Goal: Find contact information: Find contact information

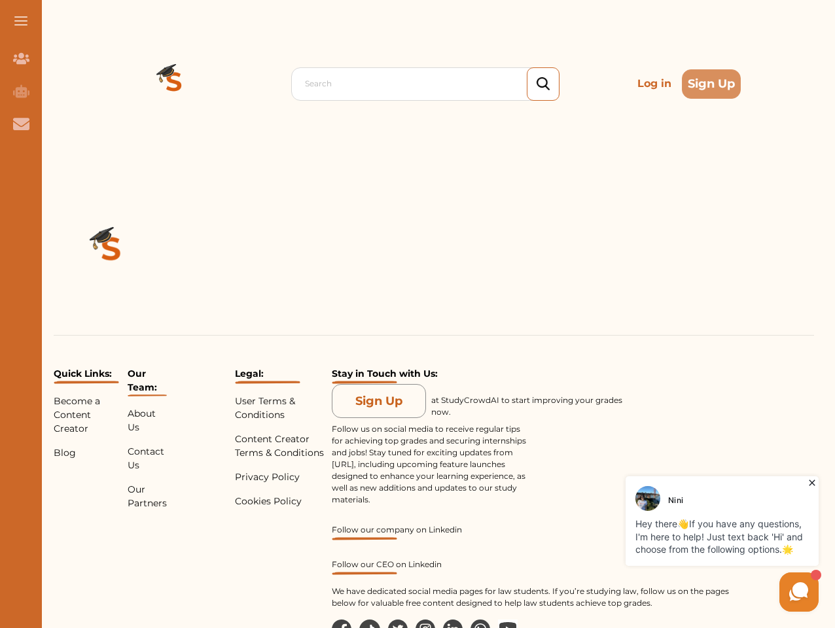
click at [417, 314] on div "Quick Links: Become a Content Creator Blog Our Team: About Us Contact Us Our Pa…" at bounding box center [434, 438] width 802 height 542
click at [21, 21] on span at bounding box center [20, 20] width 13 height 1
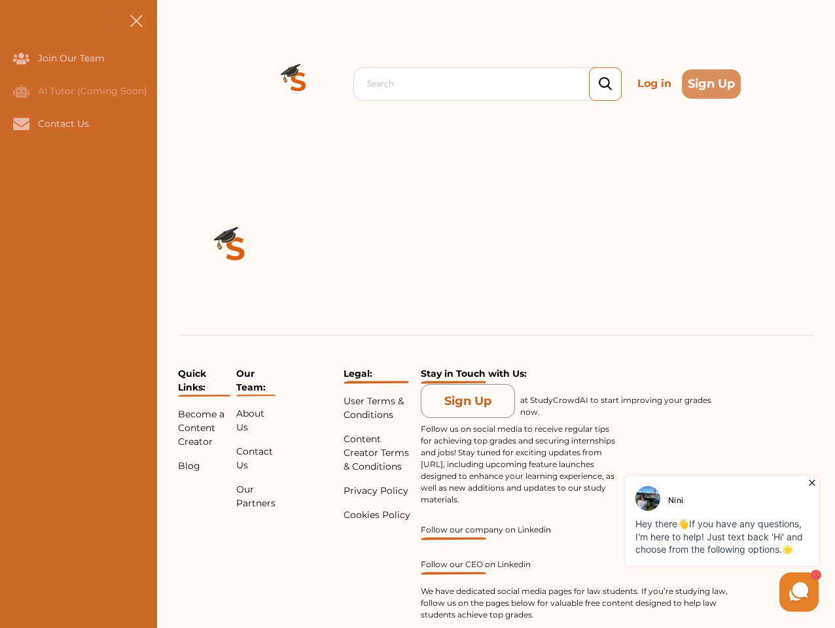
click at [21, 58] on icon "Join Our Team" at bounding box center [21, 58] width 16 height 11
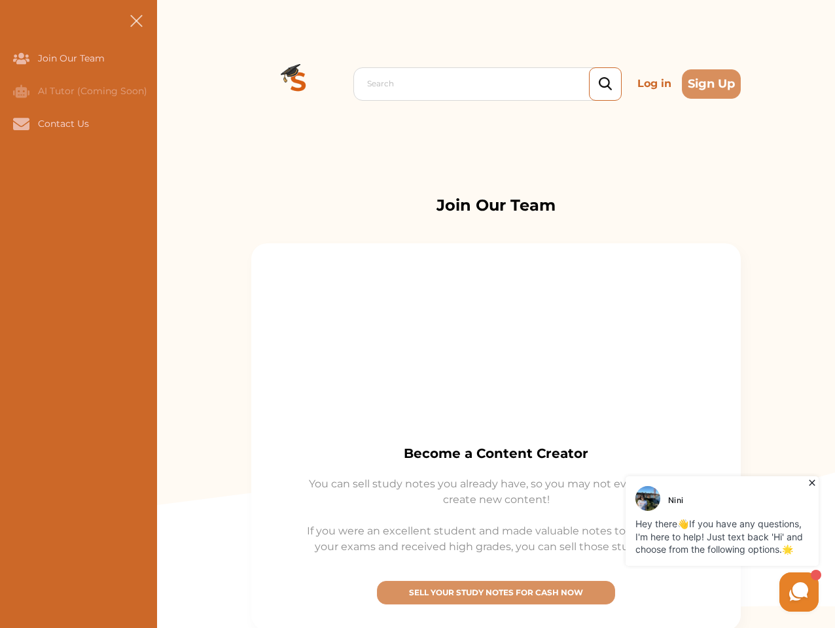
click at [21, 91] on icon "AI Tutor (Coming Soon)" at bounding box center [21, 90] width 16 height 13
click at [21, 124] on icon "Contact Us" at bounding box center [21, 124] width 16 height 12
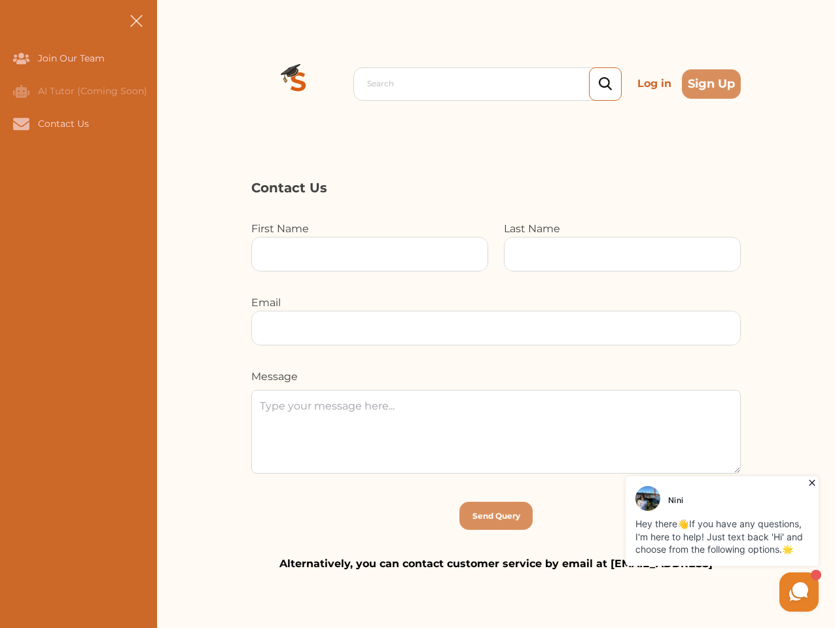
click at [174, 84] on div "Search Log in Sign Up Search Log in Sign Up" at bounding box center [496, 83] width 678 height 167
click at [654, 84] on p "Log in" at bounding box center [654, 84] width 44 height 26
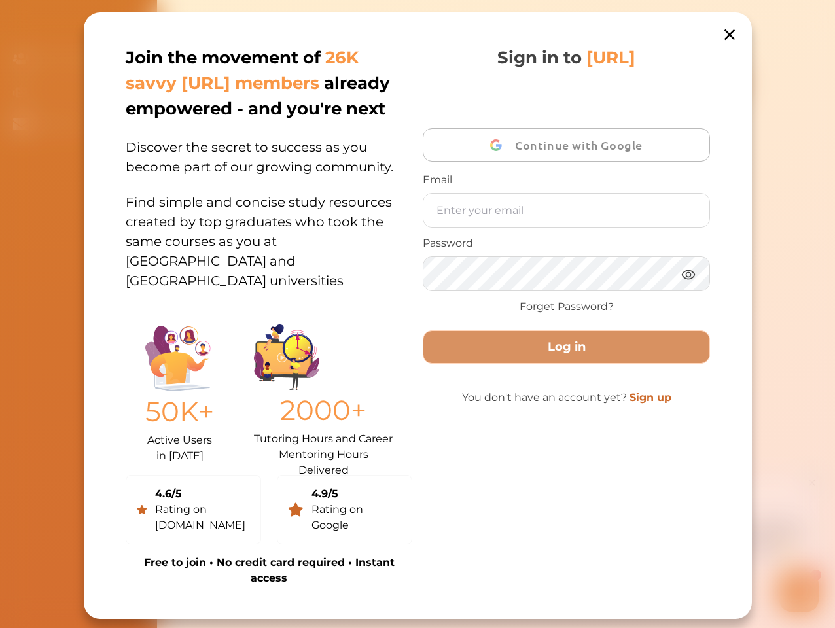
click at [711, 84] on div "Join the movement of 26K savvy [URL] members already empowered - and you're nex…" at bounding box center [418, 315] width 668 height 606
click at [111, 251] on div "Join the movement of 26K savvy [URL] members already empowered - and you're nex…" at bounding box center [418, 315] width 668 height 606
